Goal: Information Seeking & Learning: Find specific fact

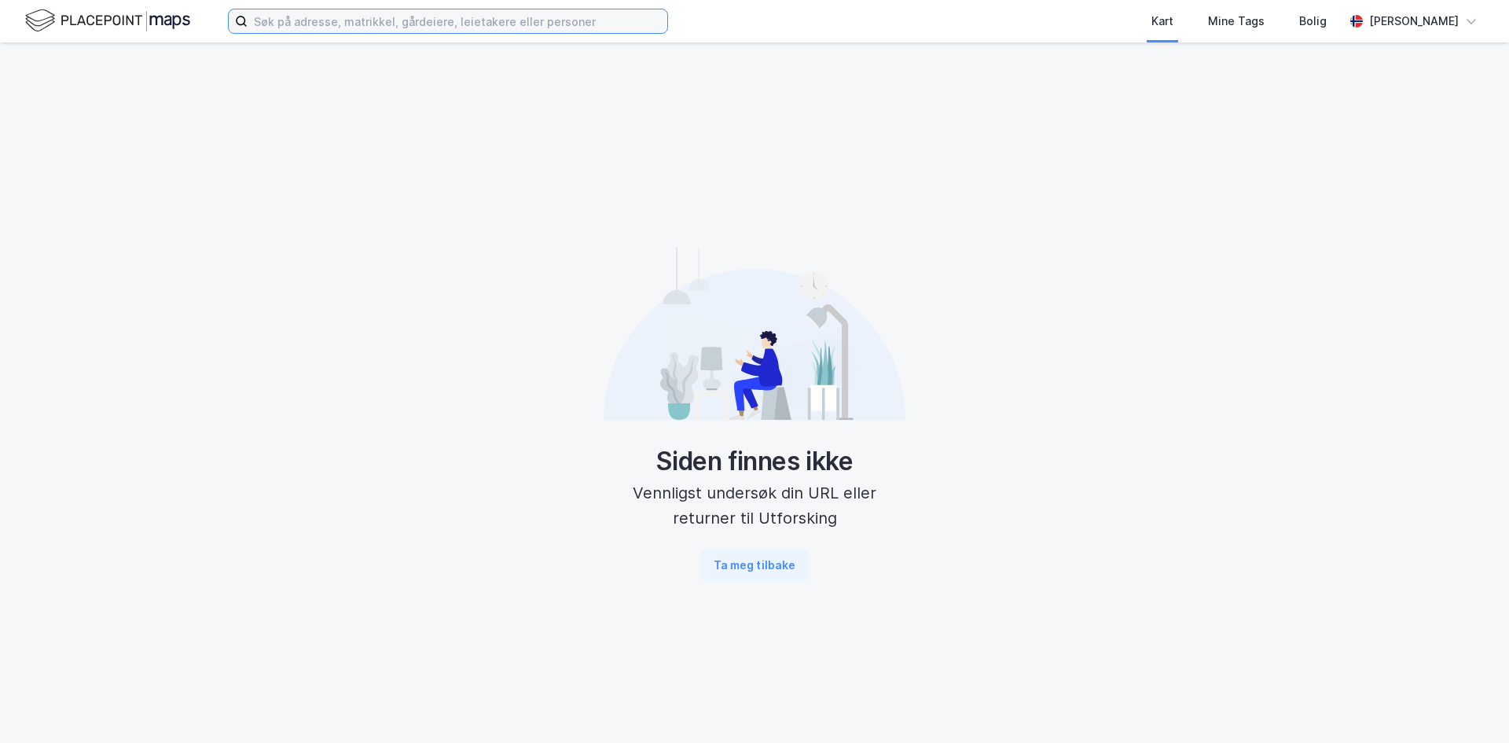
click at [512, 13] on input at bounding box center [458, 21] width 420 height 24
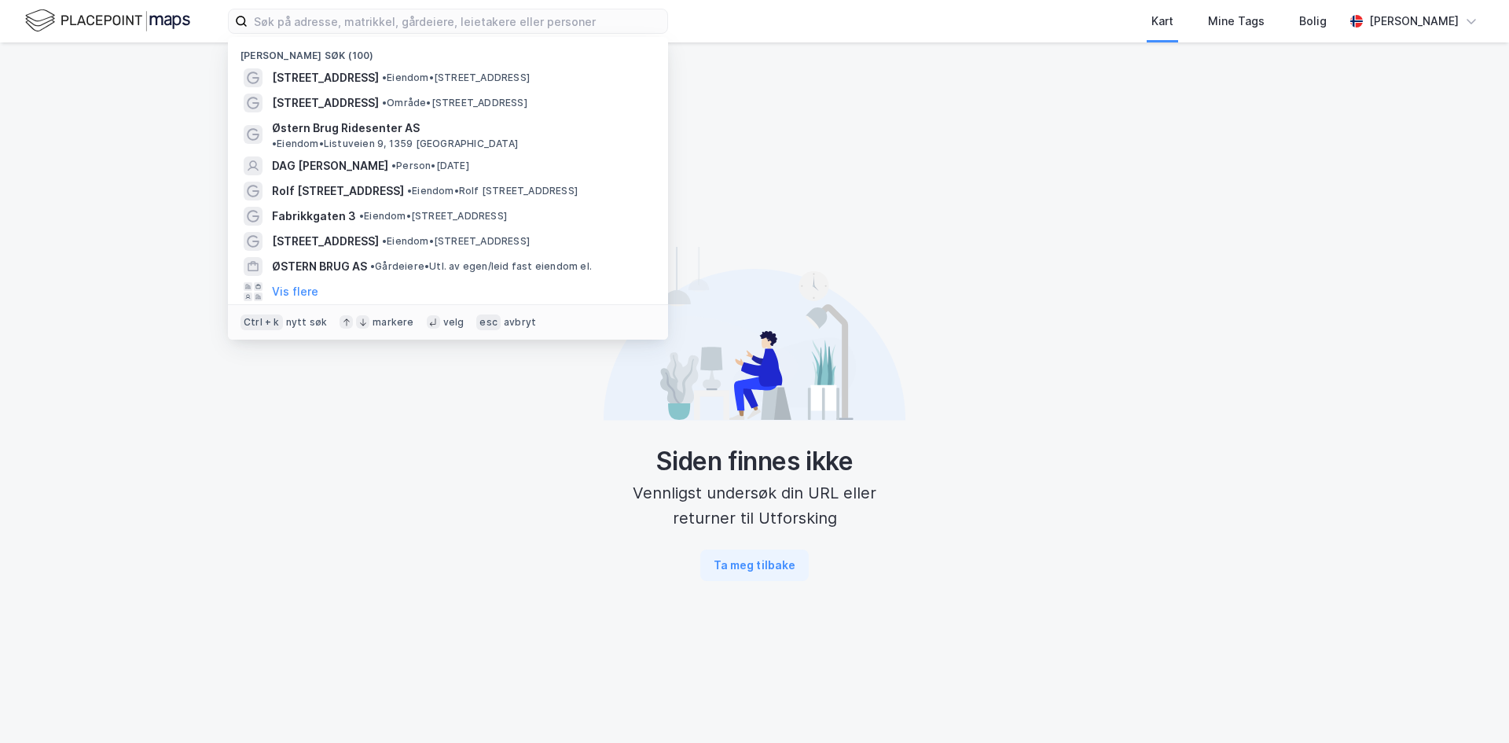
click at [332, 83] on span "[STREET_ADDRESS]" at bounding box center [325, 77] width 107 height 19
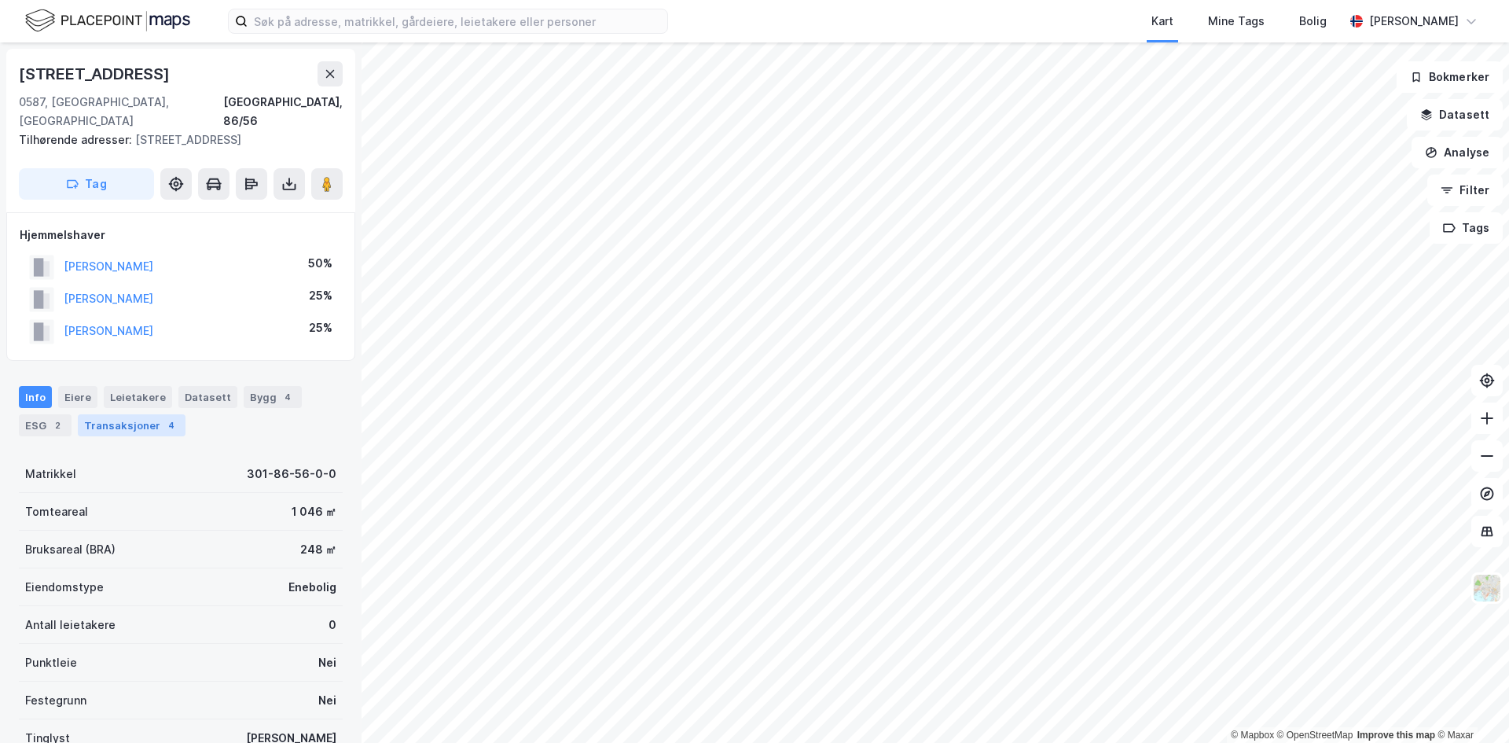
click at [156, 414] on div "Transaksjoner 4" at bounding box center [132, 425] width 108 height 22
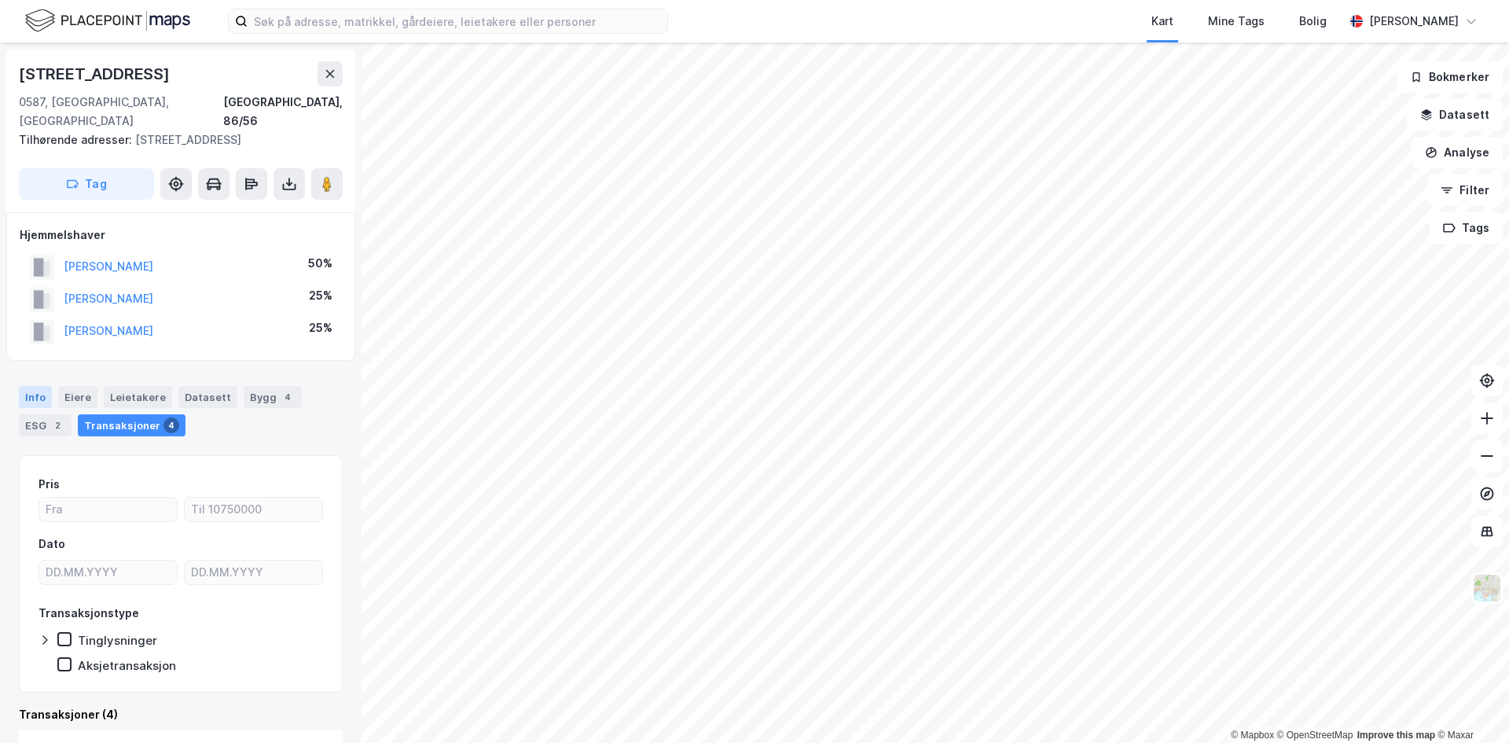
click at [43, 386] on div "Info" at bounding box center [35, 397] width 33 height 22
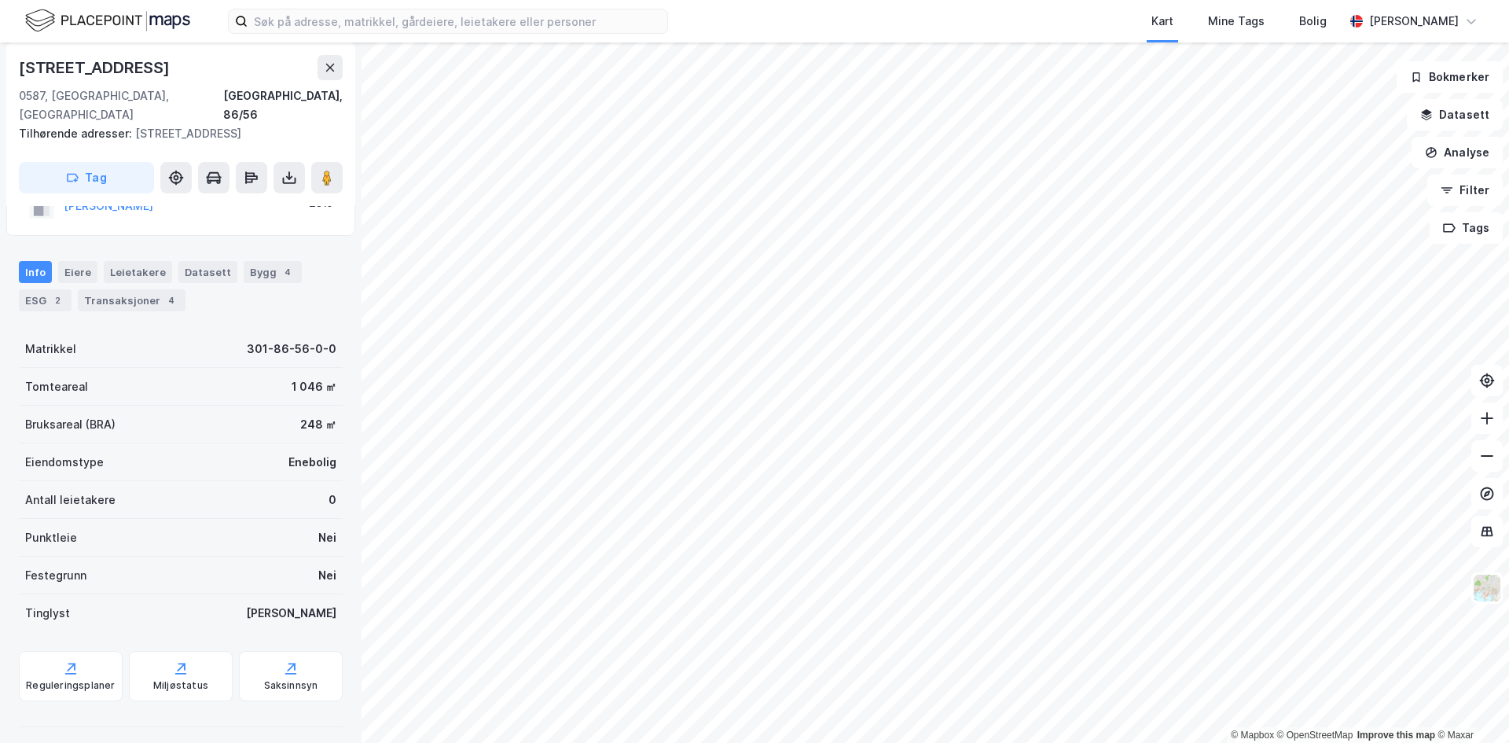
scroll to position [179, 0]
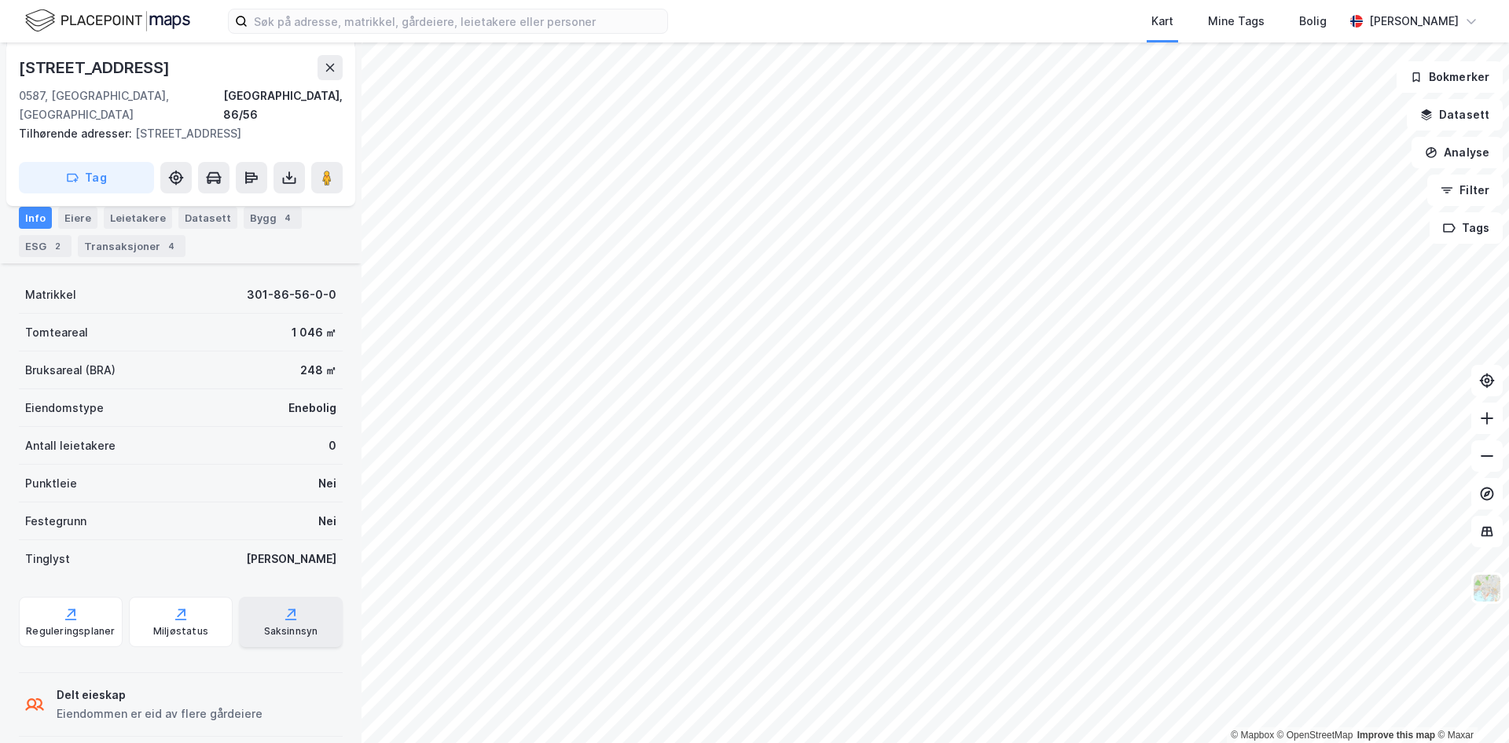
click at [283, 606] on icon at bounding box center [291, 614] width 16 height 16
